Goal: Check status: Check status

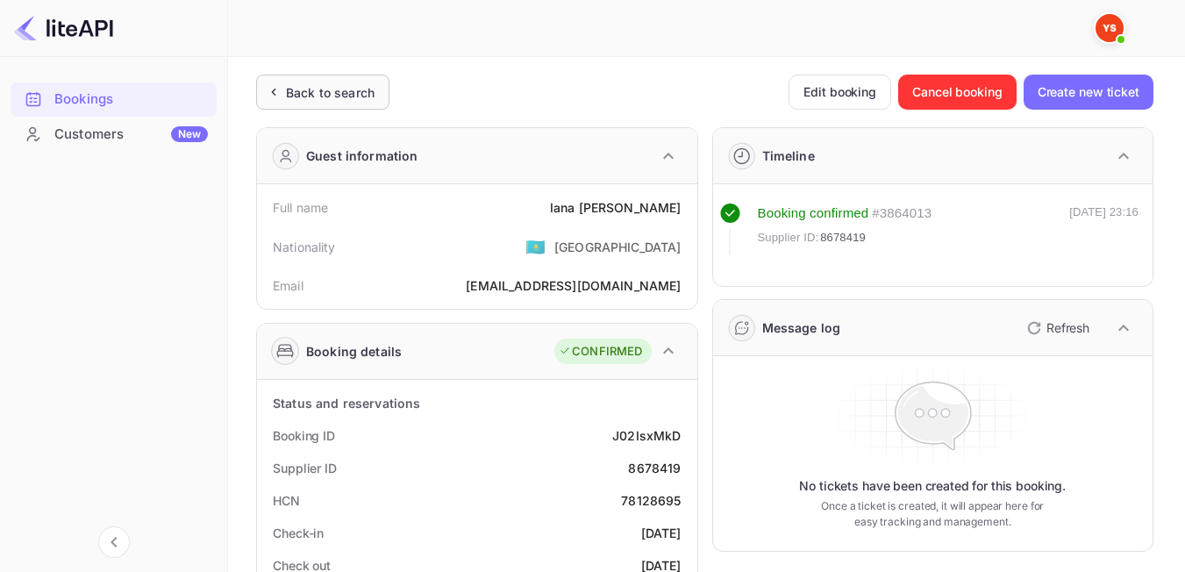
click at [322, 99] on div "Back to search" at bounding box center [330, 92] width 89 height 18
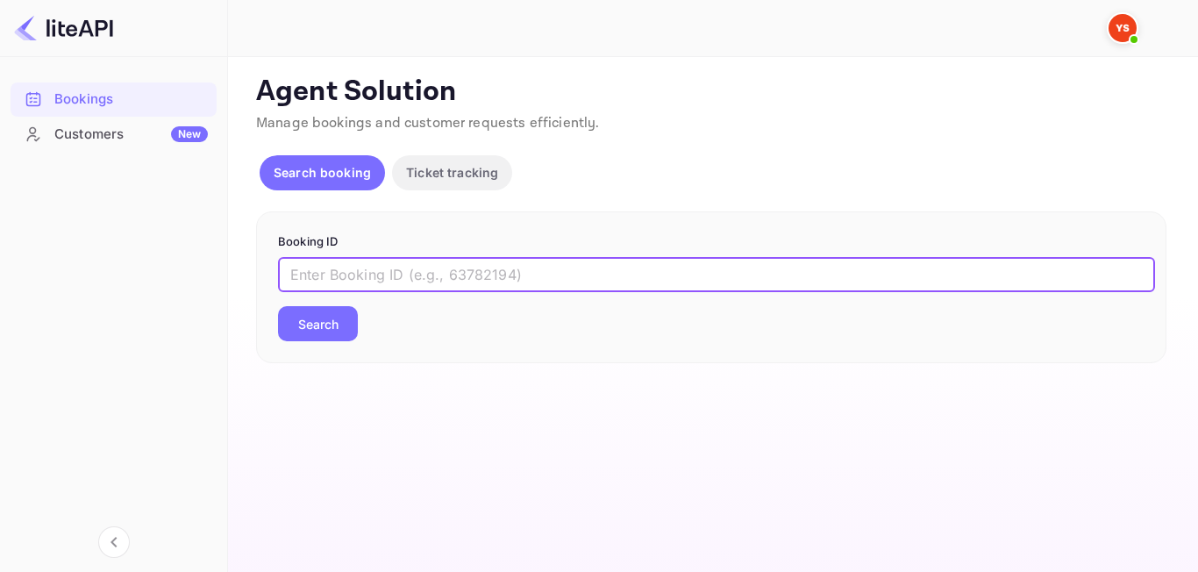
paste input "8969160"
type input "8969160"
click at [323, 320] on button "Search" at bounding box center [318, 323] width 80 height 35
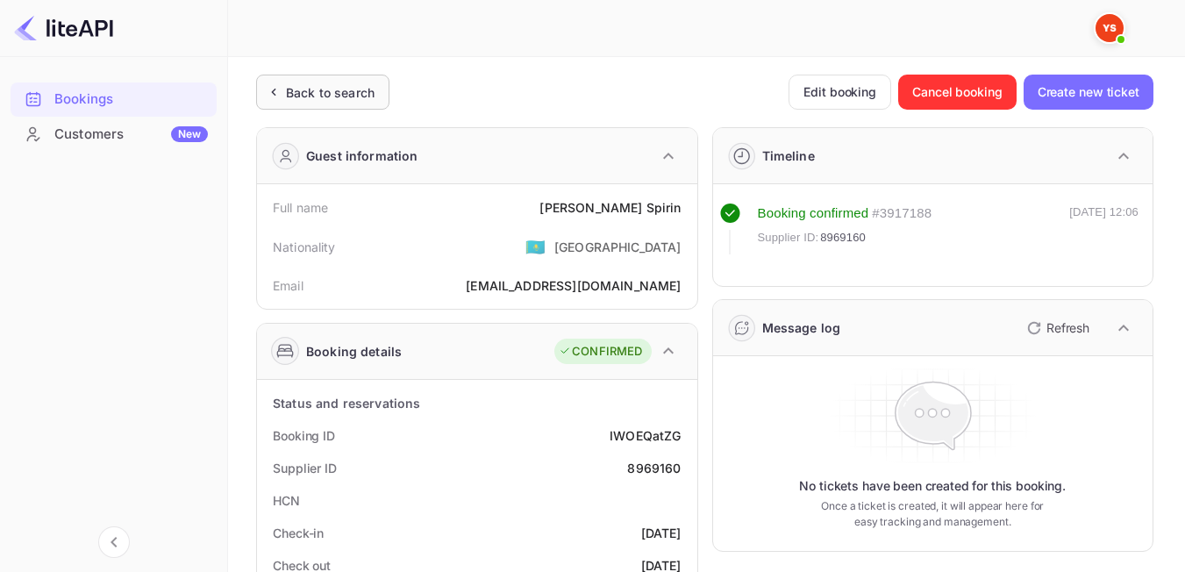
click at [271, 83] on div "Back to search" at bounding box center [319, 92] width 110 height 18
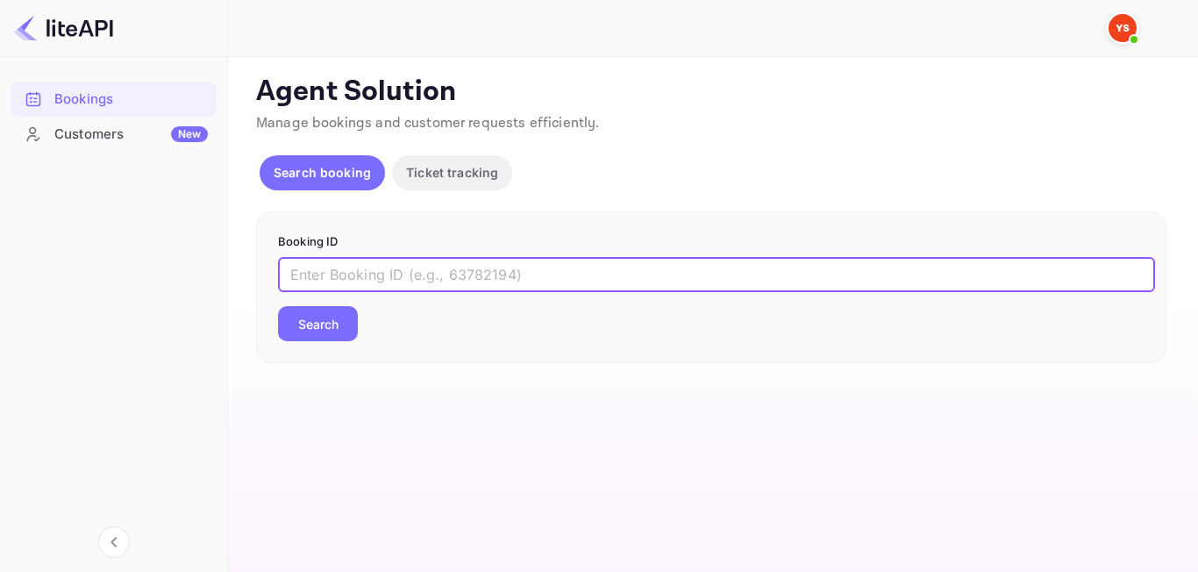
paste input "9023712"
type input "9023712"
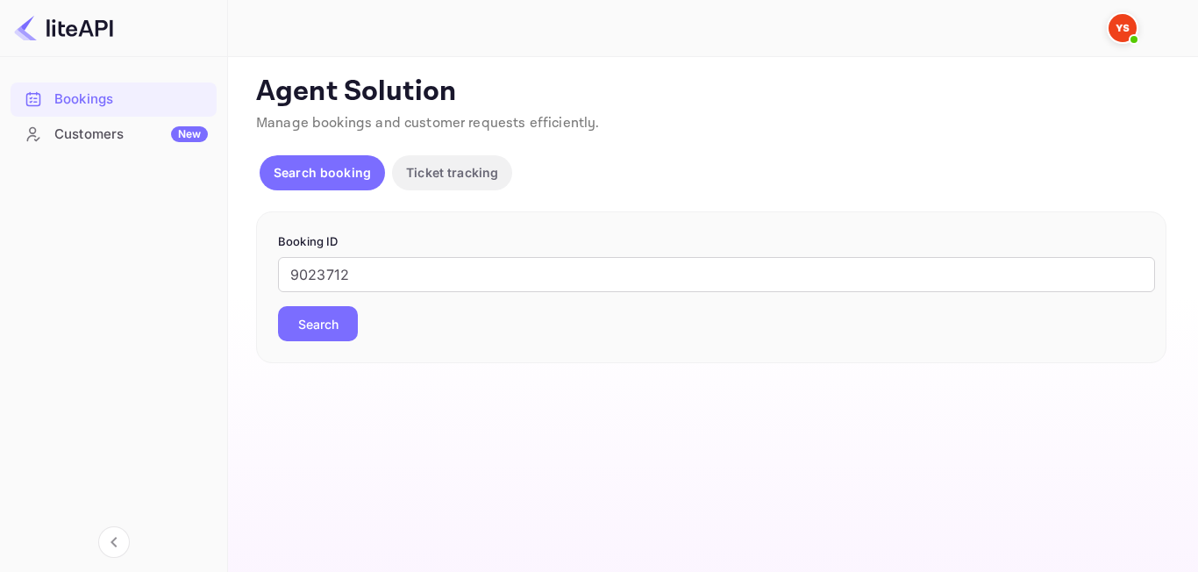
click at [341, 324] on button "Search" at bounding box center [318, 323] width 80 height 35
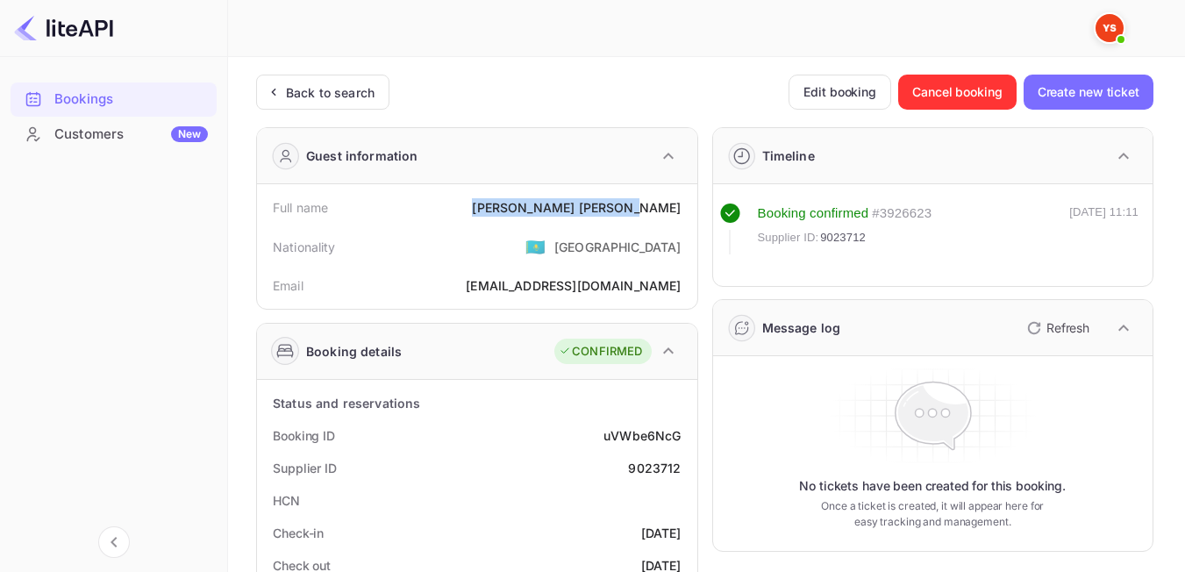
drag, startPoint x: 578, startPoint y: 205, endPoint x: 688, endPoint y: 209, distance: 110.5
click at [688, 209] on div "Full name [PERSON_NAME]" at bounding box center [477, 207] width 426 height 32
click at [561, 230] on div "Nationality 🇰🇿 [DEMOGRAPHIC_DATA]" at bounding box center [477, 247] width 426 height 46
drag, startPoint x: 581, startPoint y: 203, endPoint x: 679, endPoint y: 201, distance: 97.4
click at [679, 201] on div "Full name [PERSON_NAME]" at bounding box center [477, 207] width 426 height 32
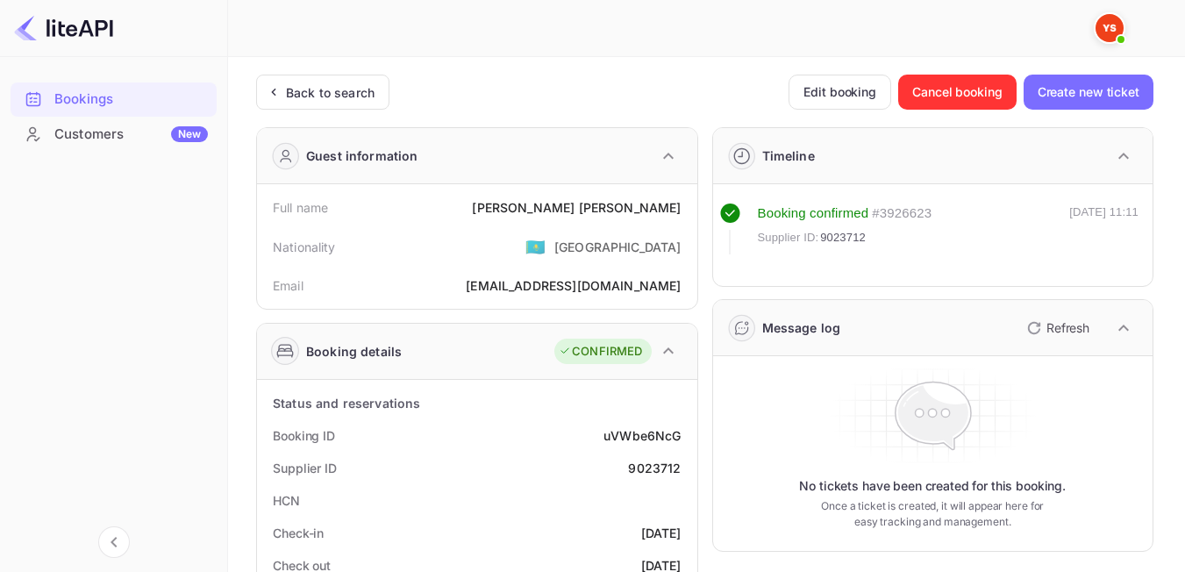
click at [548, 246] on div "Nationality 🇰🇿 [DEMOGRAPHIC_DATA]" at bounding box center [477, 247] width 426 height 46
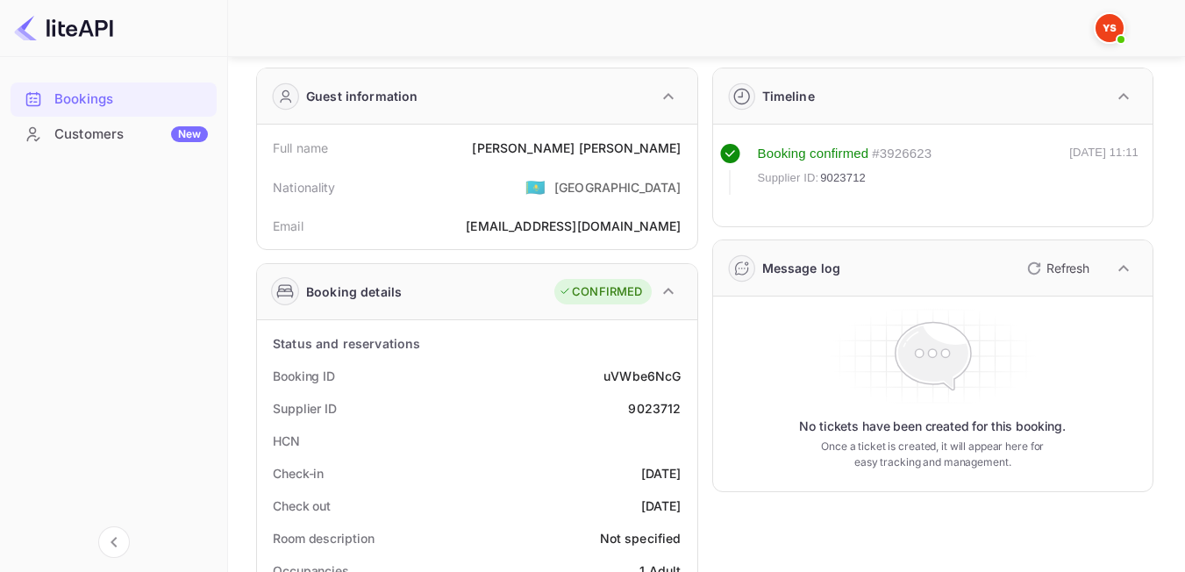
scroll to position [54, 0]
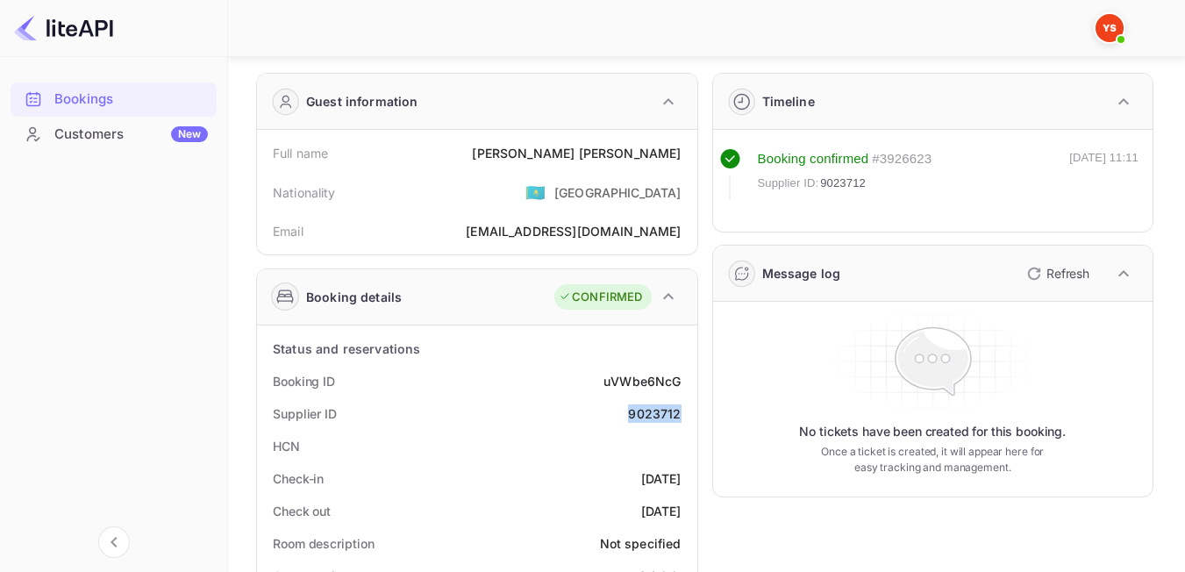
drag, startPoint x: 620, startPoint y: 414, endPoint x: 681, endPoint y: 417, distance: 61.4
click at [681, 417] on div "Supplier ID 9023712" at bounding box center [477, 413] width 426 height 32
copy div "9023712"
drag, startPoint x: 608, startPoint y: 151, endPoint x: 683, endPoint y: 151, distance: 75.4
click at [683, 151] on div "Full name [PERSON_NAME]" at bounding box center [477, 153] width 426 height 32
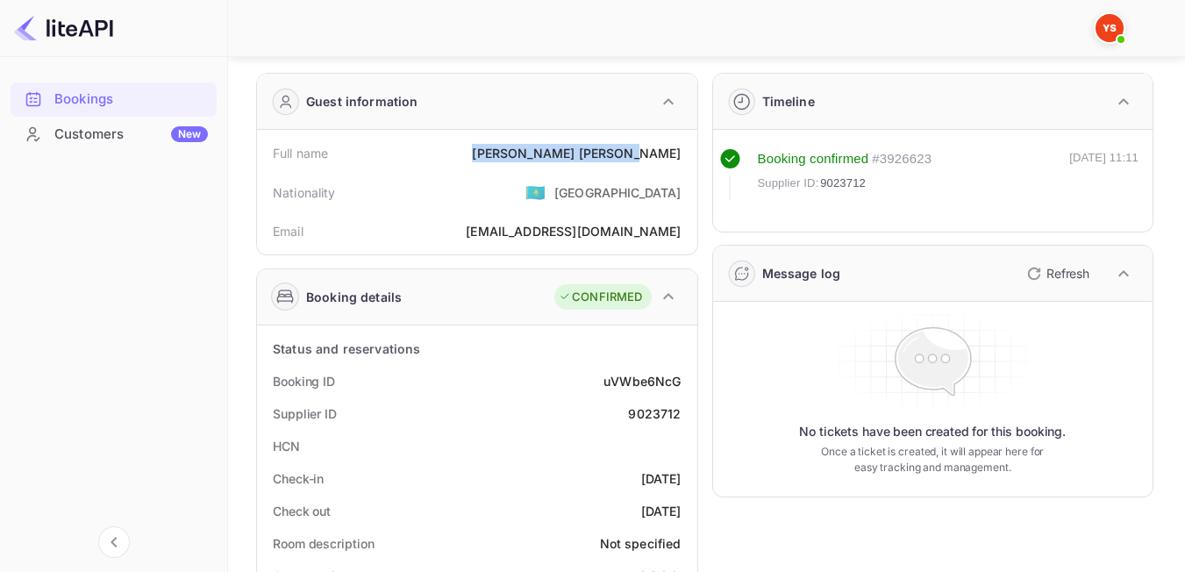
copy div "[PERSON_NAME]"
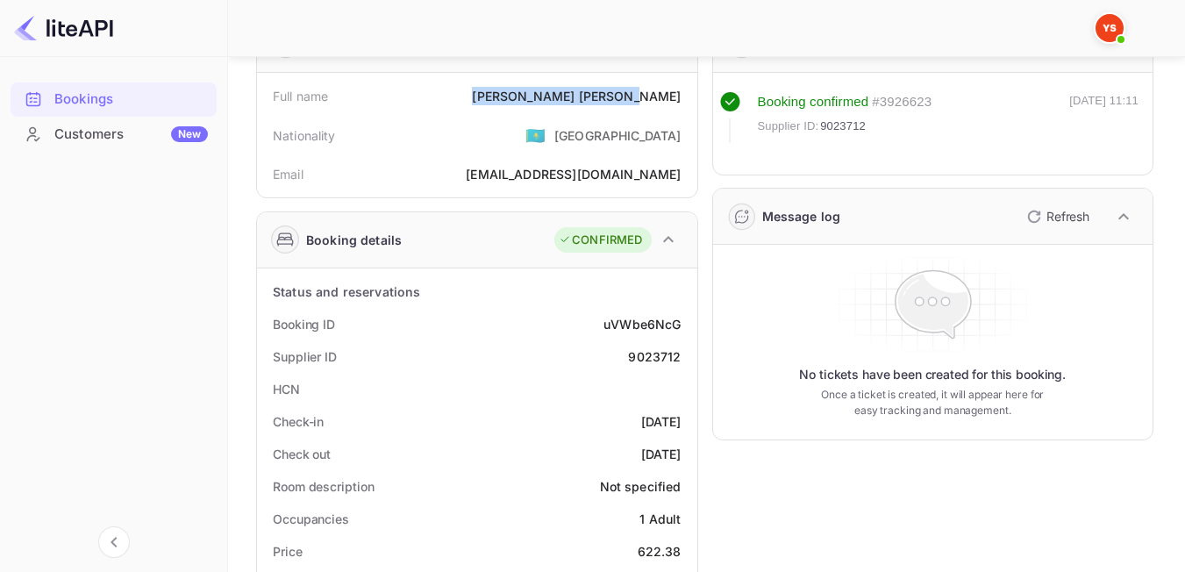
scroll to position [230, 0]
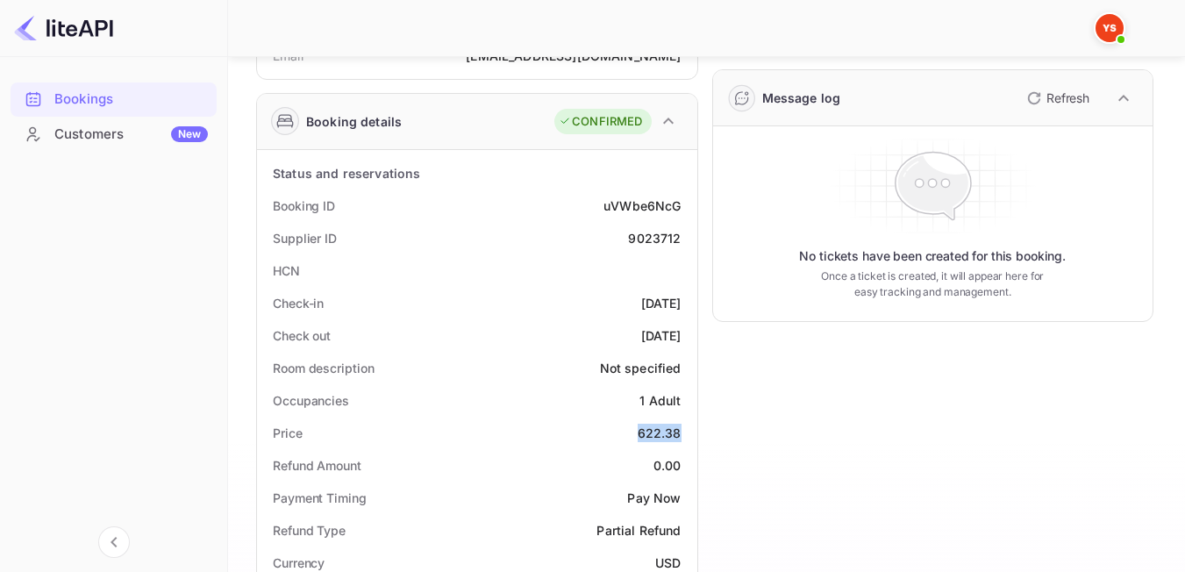
drag, startPoint x: 635, startPoint y: 429, endPoint x: 684, endPoint y: 430, distance: 49.1
click at [684, 430] on div "Price 622.38" at bounding box center [477, 433] width 426 height 32
copy div "622.38"
